Goal: Navigation & Orientation: Find specific page/section

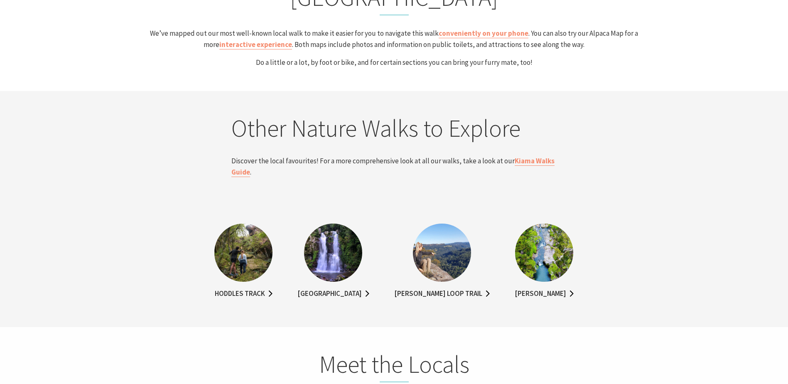
scroll to position [1661, 0]
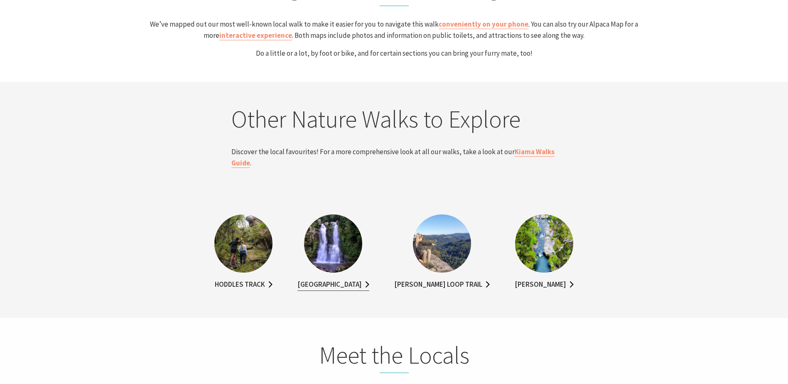
click at [365, 284] on link "[GEOGRAPHIC_DATA]" at bounding box center [333, 285] width 72 height 12
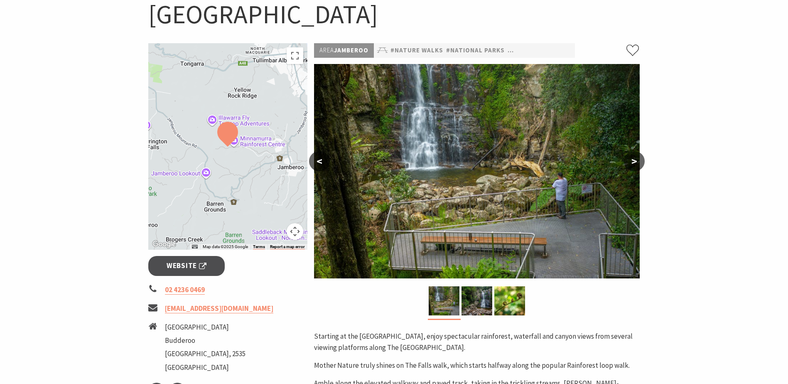
scroll to position [166, 0]
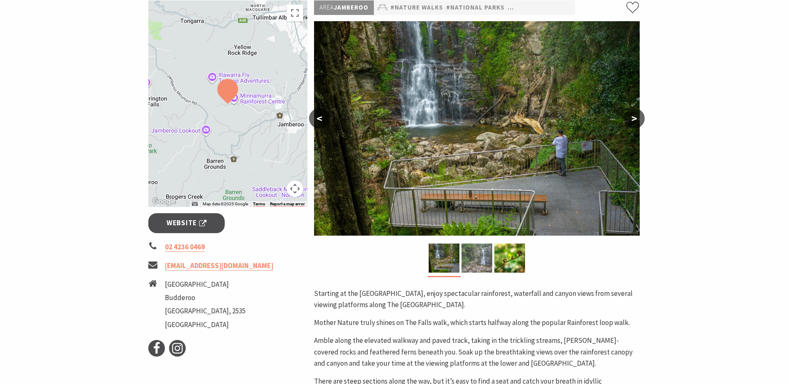
click at [479, 243] on img at bounding box center [476, 257] width 31 height 29
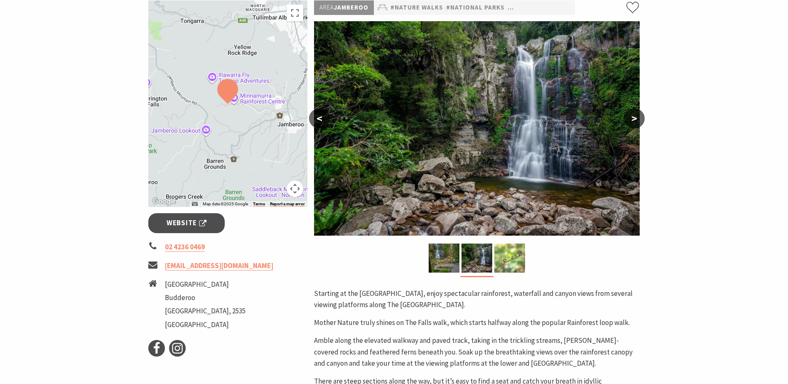
click at [505, 243] on img at bounding box center [509, 257] width 31 height 29
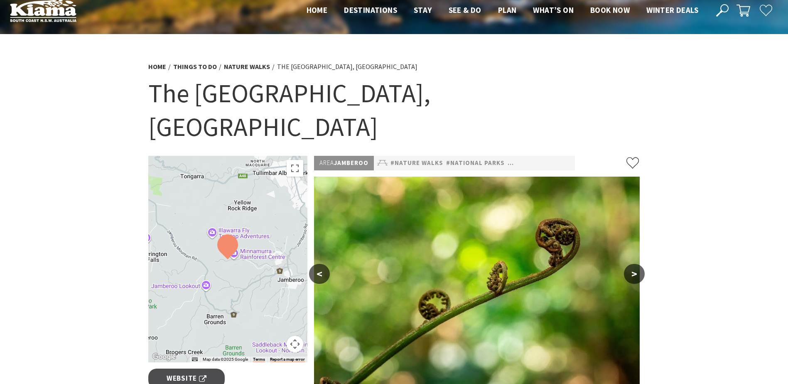
scroll to position [0, 0]
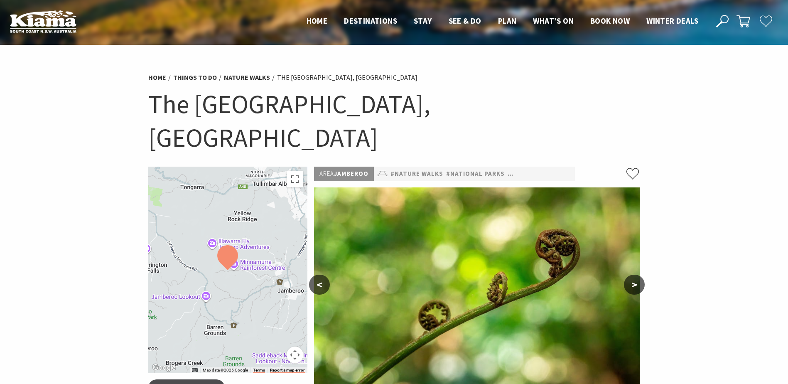
drag, startPoint x: 69, startPoint y: 0, endPoint x: 74, endPoint y: 169, distance: 169.5
click at [74, 169] on section "Home Things To Do Nature Walks The Falls Walk, Budderoo National Park The Falls…" at bounding box center [394, 350] width 788 height 610
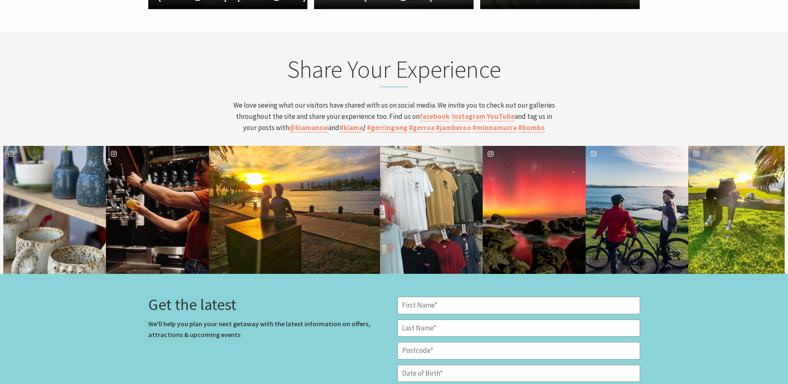
scroll to position [2327, 0]
